Goal: Transaction & Acquisition: Purchase product/service

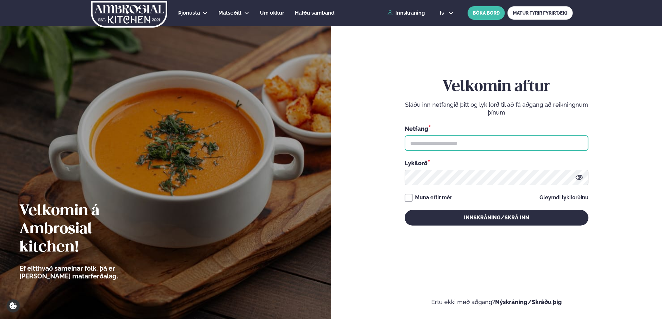
click at [471, 144] on input "text" at bounding box center [497, 143] width 184 height 16
click at [463, 145] on input "text" at bounding box center [497, 143] width 184 height 16
type input "**********"
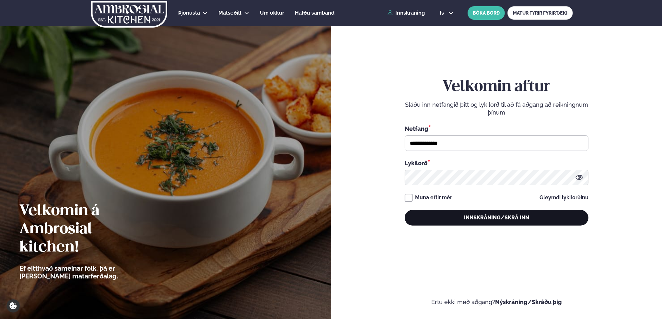
click at [505, 219] on button "Innskráning/Skrá inn" at bounding box center [497, 218] width 184 height 16
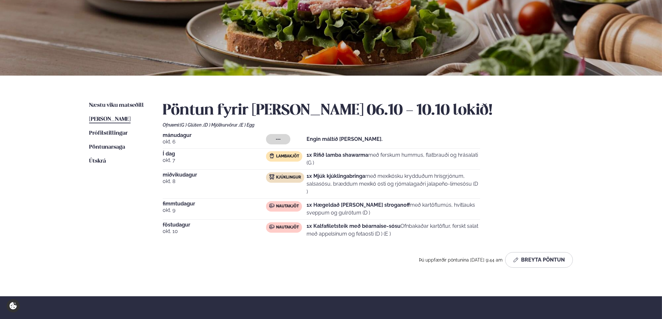
scroll to position [97, 0]
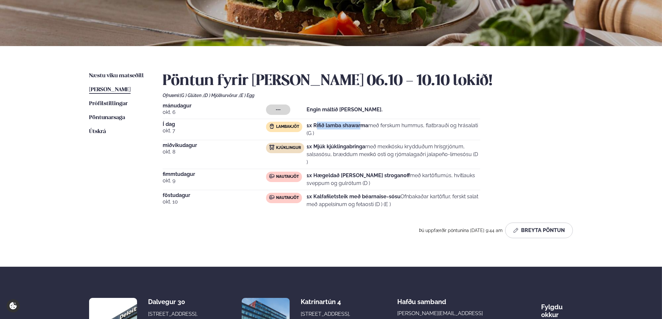
drag, startPoint x: 316, startPoint y: 125, endPoint x: 362, endPoint y: 125, distance: 45.4
click at [362, 125] on strong "1x Rifið lamba shawarma" at bounding box center [338, 125] width 62 height 6
click at [368, 125] on strong "1x Rifið lamba shawarma" at bounding box center [338, 125] width 62 height 6
drag, startPoint x: 392, startPoint y: 125, endPoint x: 464, endPoint y: 127, distance: 72.3
click at [463, 127] on p "1x Rifið lamba shawarma með ferskum hummus, flatbrauði og hrásalati (G )" at bounding box center [394, 130] width 174 height 16
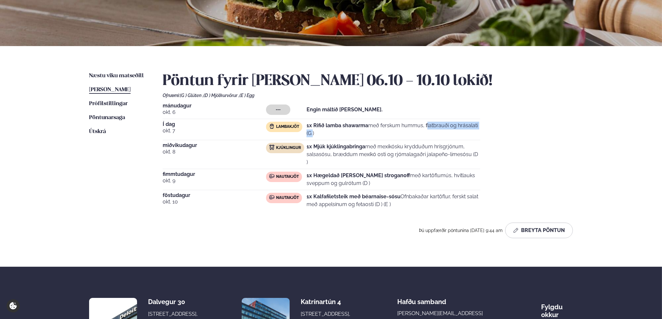
click at [443, 126] on p "1x Rifið lamba shawarma með ferskum hummus, flatbrauði og hrásalati (G )" at bounding box center [394, 130] width 174 height 16
drag, startPoint x: 332, startPoint y: 125, endPoint x: 491, endPoint y: 129, distance: 159.5
click at [491, 129] on div "[DATE] --- Engin máltíð [PERSON_NAME]. Í dag [DATE] Lambakjöt 1x Rifið lamba sh…" at bounding box center [368, 157] width 410 height 108
click at [448, 127] on p "1x Rifið lamba shawarma með ferskum hummus, flatbrauði og hrásalati (G )" at bounding box center [394, 130] width 174 height 16
drag, startPoint x: 468, startPoint y: 126, endPoint x: 323, endPoint y: 124, distance: 144.2
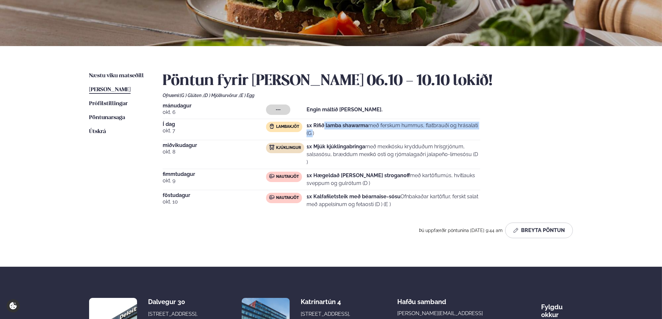
click at [323, 124] on p "1x Rifið lamba shawarma með ferskum hummus, flatbrauði og hrásalati (G )" at bounding box center [394, 130] width 174 height 16
